Goal: Task Accomplishment & Management: Manage account settings

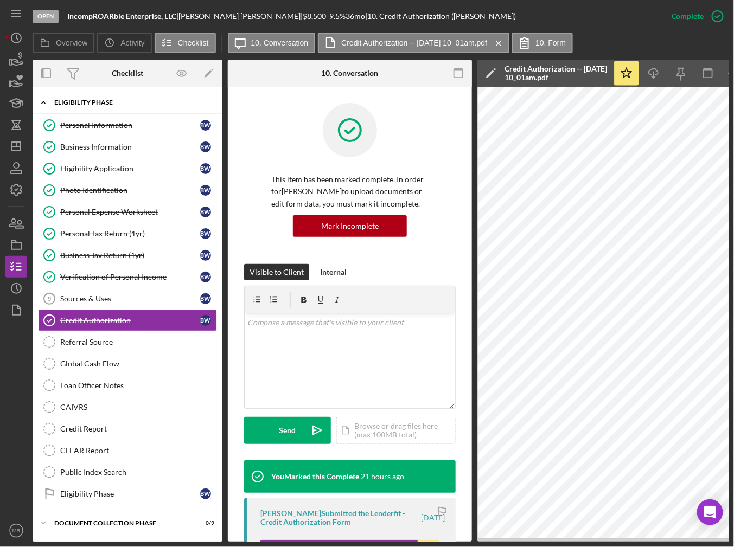
scroll to position [3, 0]
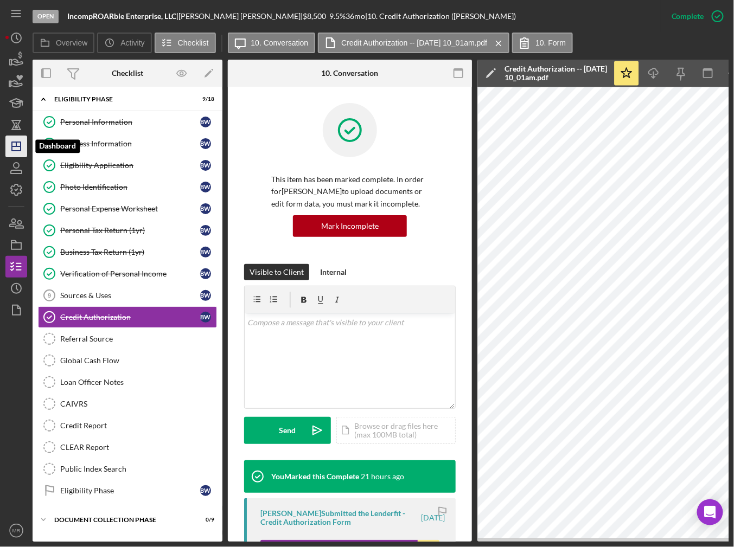
click at [27, 151] on icon "Icon/Dashboard" at bounding box center [16, 146] width 27 height 27
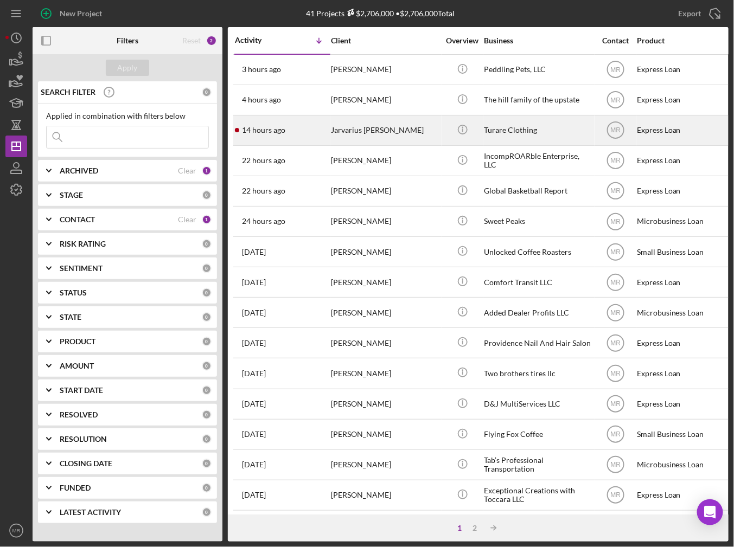
click at [294, 133] on div "14 hours ago [PERSON_NAME] [PERSON_NAME]" at bounding box center [282, 130] width 95 height 29
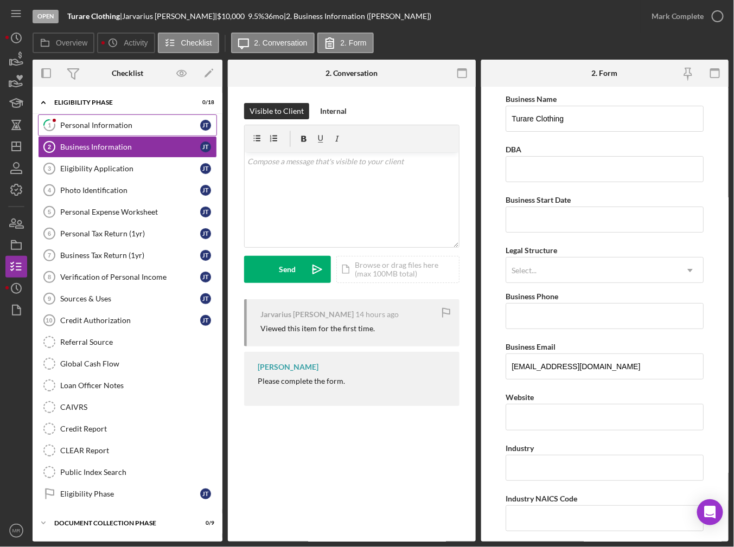
click at [147, 125] on div "Personal Information" at bounding box center [130, 125] width 140 height 9
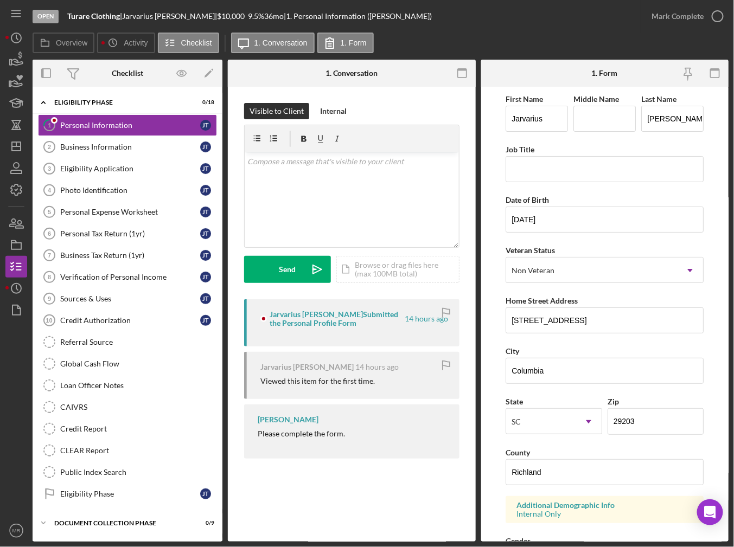
click at [688, 28] on div "Mark Complete" at bounding box center [685, 16] width 88 height 33
click at [683, 20] on div "Mark Complete" at bounding box center [678, 16] width 53 height 22
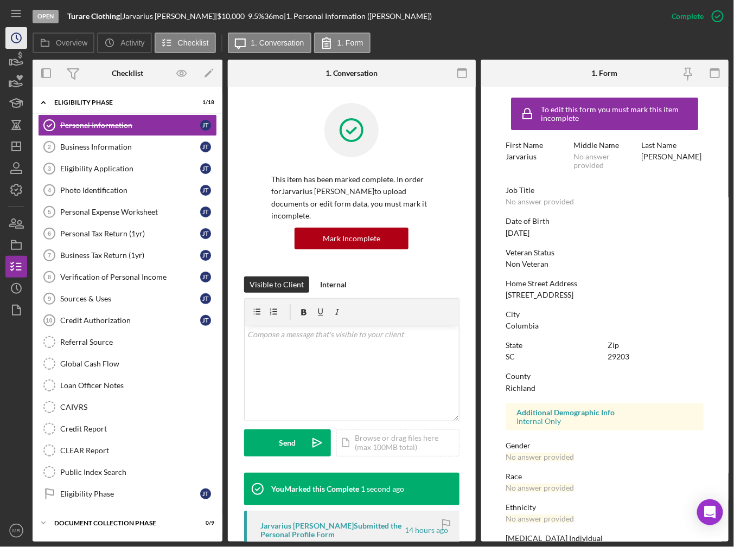
click at [26, 37] on icon "Icon/History" at bounding box center [16, 37] width 27 height 27
